Goal: Navigation & Orientation: Find specific page/section

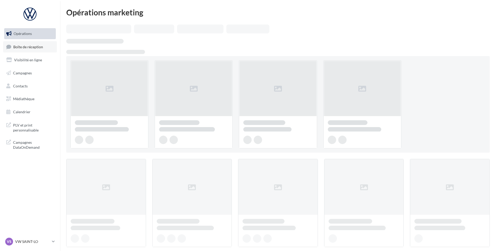
click at [36, 51] on link "Boîte de réception" at bounding box center [30, 46] width 54 height 11
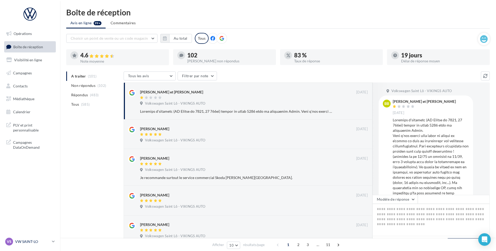
click at [37, 241] on p "VW SAINT-LO" at bounding box center [32, 241] width 35 height 5
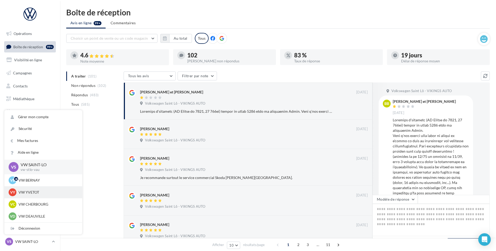
scroll to position [52, 0]
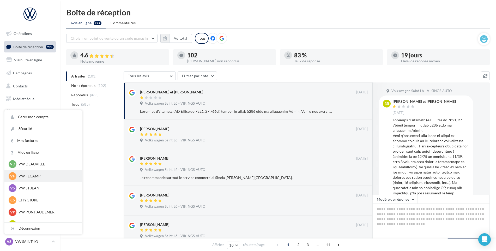
click at [45, 174] on p "VW FECAMP" at bounding box center [46, 175] width 57 height 5
